Goal: Information Seeking & Learning: Learn about a topic

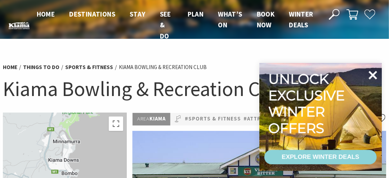
click at [372, 77] on icon at bounding box center [372, 75] width 17 height 17
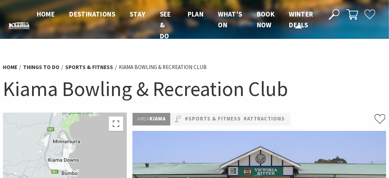
click at [293, 24] on span "Winter Deals" at bounding box center [301, 19] width 24 height 19
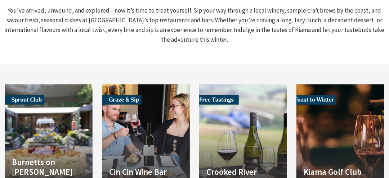
scroll to position [864, 0]
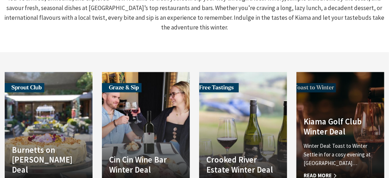
click at [341, 77] on link "Another Image Used Kiama Golf Club Winter Deal Winter Deal: Toast to Winter Set…" at bounding box center [340, 129] width 88 height 115
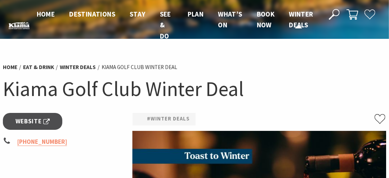
click at [300, 22] on span "Winter Deals" at bounding box center [301, 19] width 24 height 19
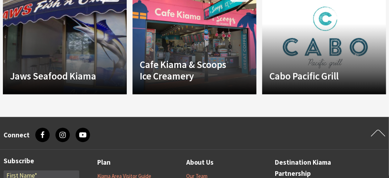
scroll to position [756, 0]
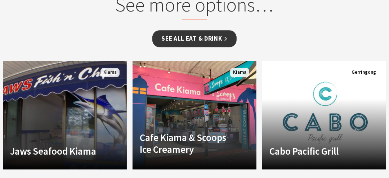
click at [189, 37] on link "See all Eat & Drink" at bounding box center [194, 38] width 84 height 17
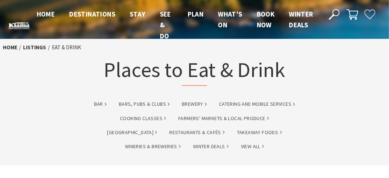
click at [371, 64] on div "Home listings Eat & Drink Places to Eat & Drink" at bounding box center [194, 67] width 389 height 56
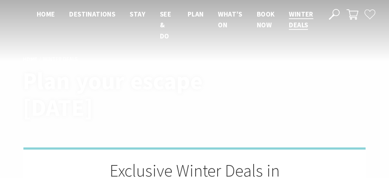
scroll to position [838, 0]
